Goal: Transaction & Acquisition: Purchase product/service

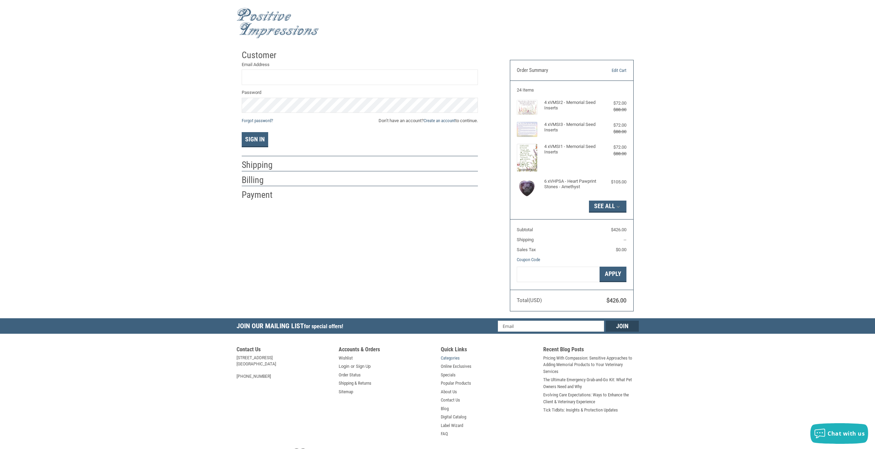
click at [452, 358] on link "Categories" at bounding box center [450, 357] width 19 height 7
type input "[EMAIL_ADDRESS][DOMAIN_NAME]"
click at [242, 132] on button "Sign In" at bounding box center [255, 139] width 26 height 15
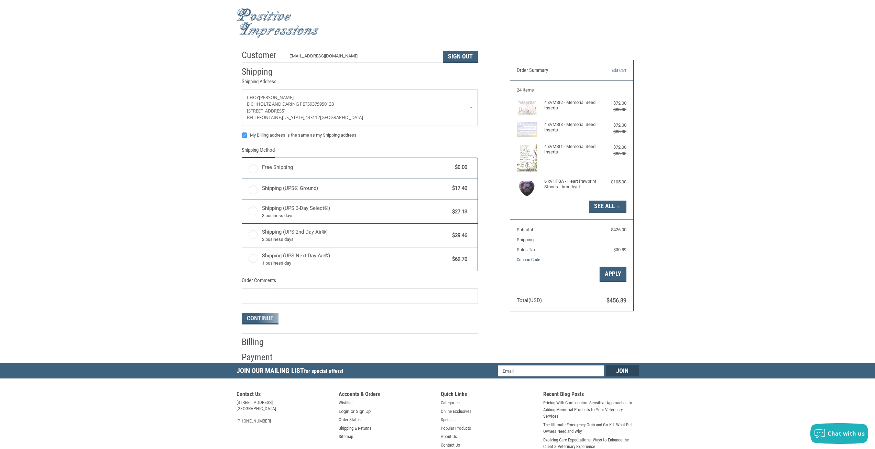
radio input "true"
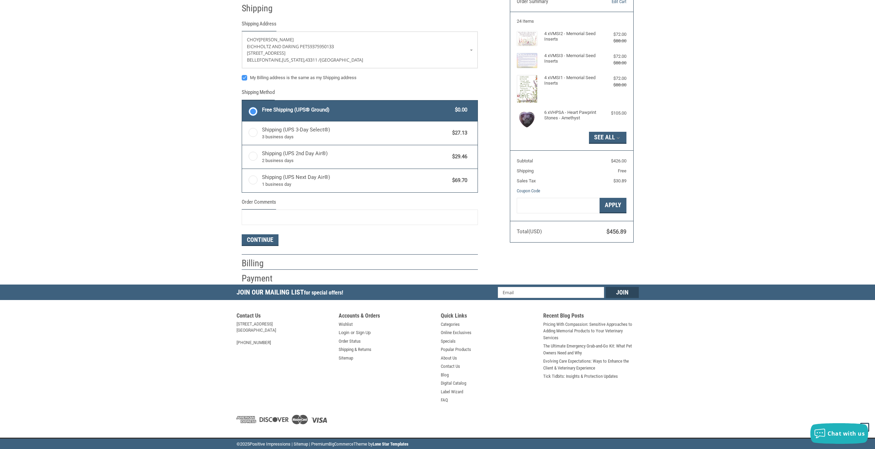
scroll to position [69, 0]
click at [272, 239] on button "Continue" at bounding box center [260, 240] width 37 height 12
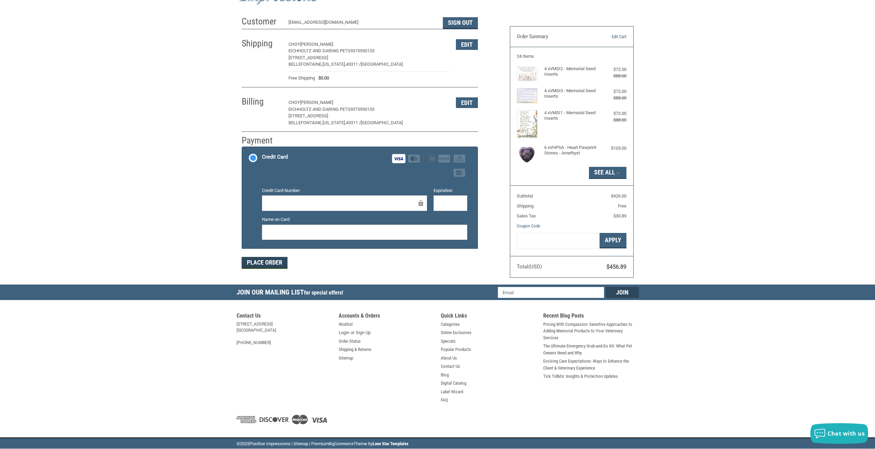
click at [262, 264] on button "Place Order" at bounding box center [265, 263] width 46 height 12
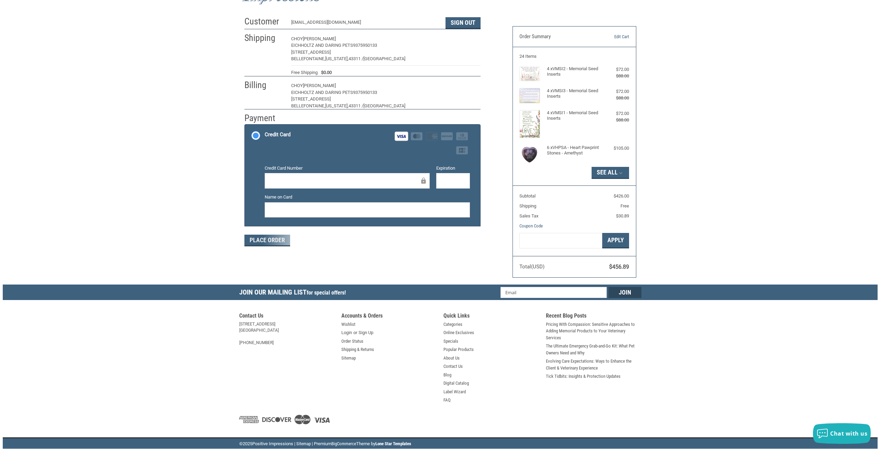
scroll to position [0, 0]
